Goal: Information Seeking & Learning: Stay updated

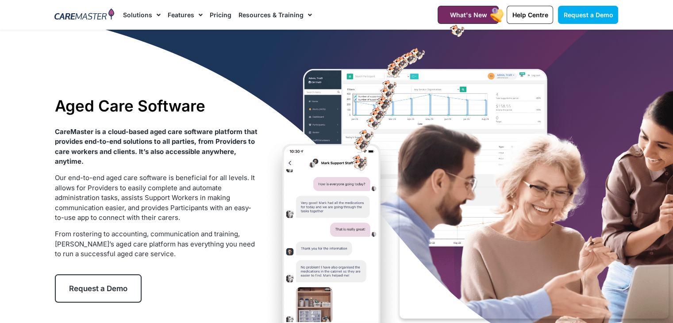
click at [450, 25] on div "1300 557 952 What's New Help Centre Request a Demo" at bounding box center [521, 15] width 202 height 30
click at [452, 24] on div "1300 557 952 What's New Help Centre Request a Demo" at bounding box center [521, 15] width 202 height 30
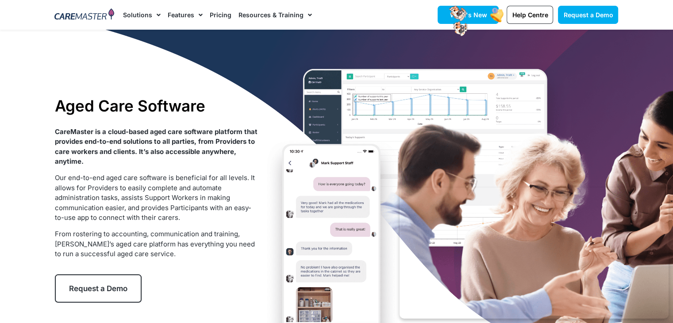
click at [452, 9] on link "What's New" at bounding box center [467, 15] width 61 height 18
